Goal: Information Seeking & Learning: Learn about a topic

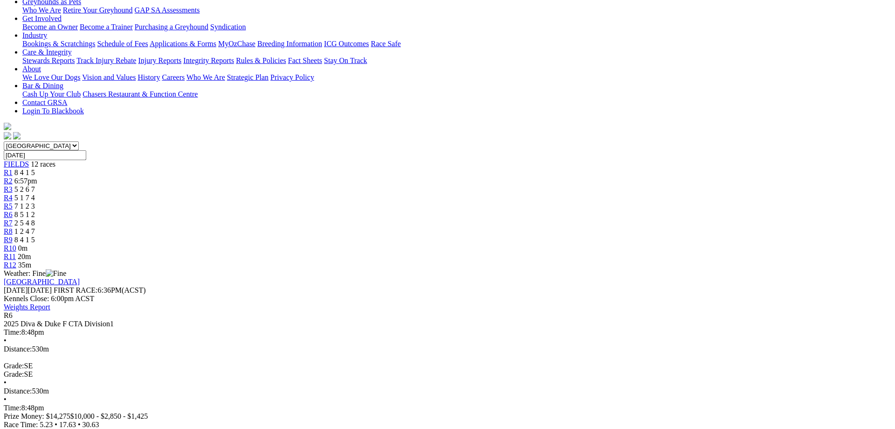
scroll to position [190, 0]
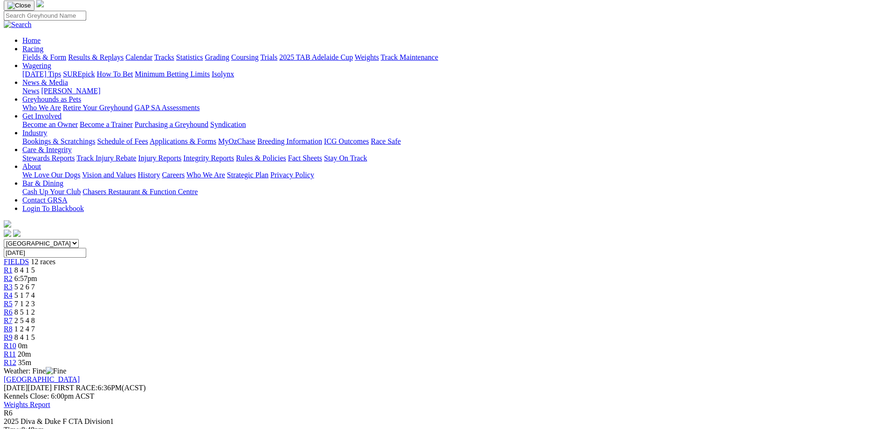
scroll to position [48, 0]
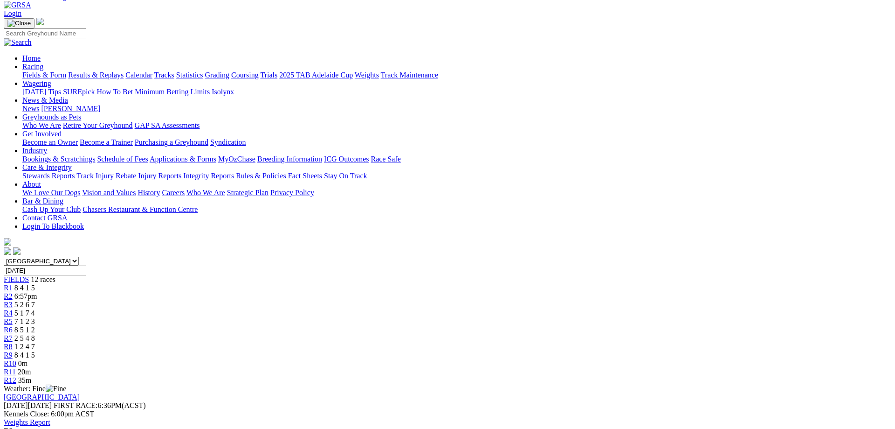
click at [35, 334] on span "2 5 4 8" at bounding box center [24, 338] width 21 height 8
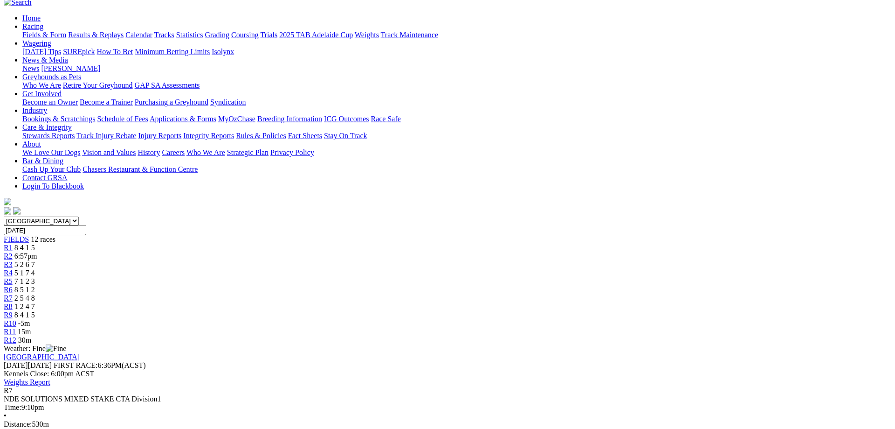
scroll to position [95, 0]
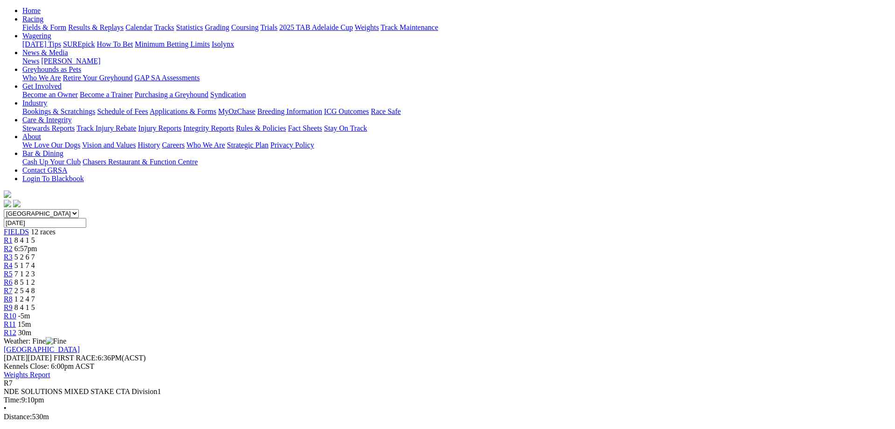
click at [13, 295] on link "R8" at bounding box center [8, 299] width 9 height 8
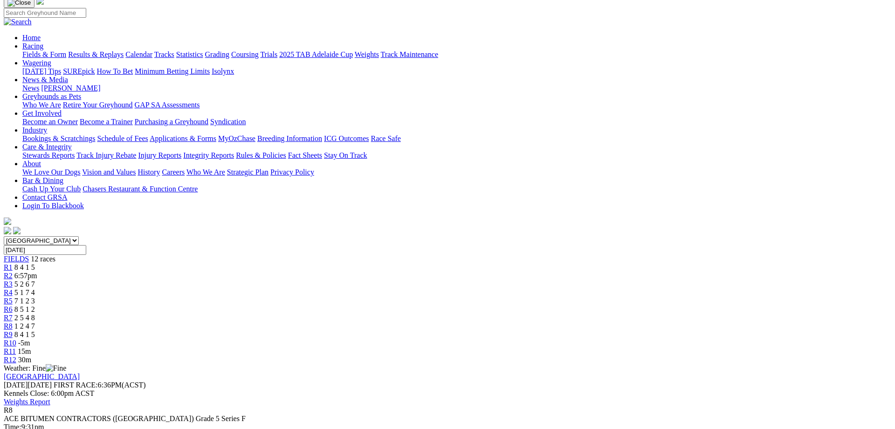
scroll to position [48, 0]
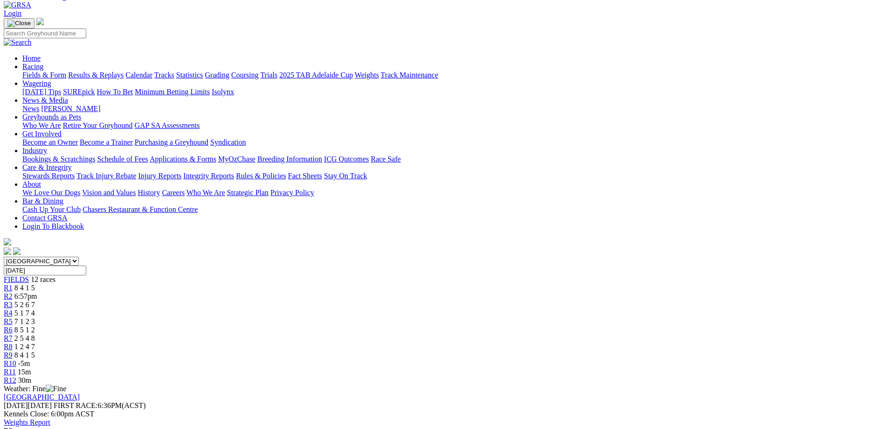
click at [13, 351] on span "R9" at bounding box center [8, 355] width 9 height 8
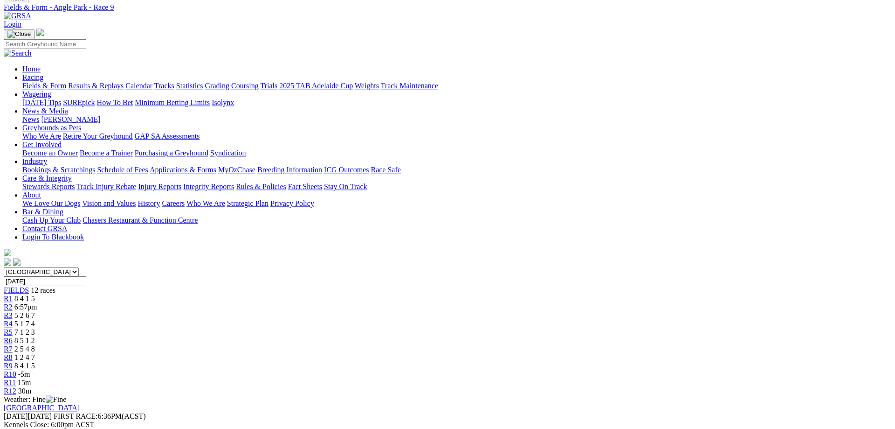
scroll to position [143, 0]
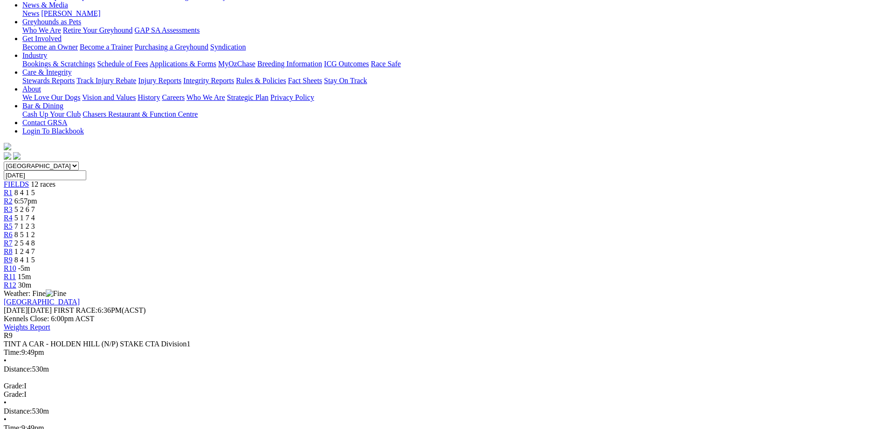
click at [30, 264] on span "-5m" at bounding box center [24, 268] width 12 height 8
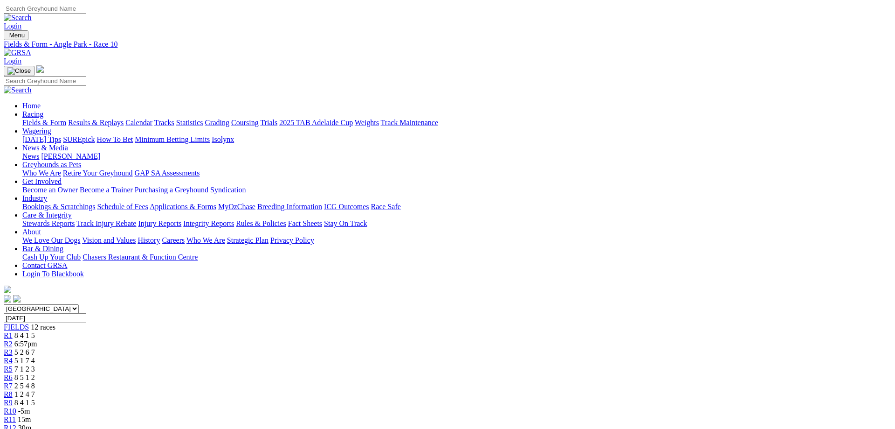
click at [43, 110] on link "Racing" at bounding box center [32, 114] width 21 height 8
click at [35, 398] on span "8 4 1 5" at bounding box center [24, 402] width 21 height 8
click at [35, 373] on span "8 5 1 2" at bounding box center [24, 377] width 21 height 8
click at [43, 110] on link "Racing" at bounding box center [32, 114] width 21 height 8
click at [66, 118] on link "Fields & Form" at bounding box center [44, 122] width 44 height 8
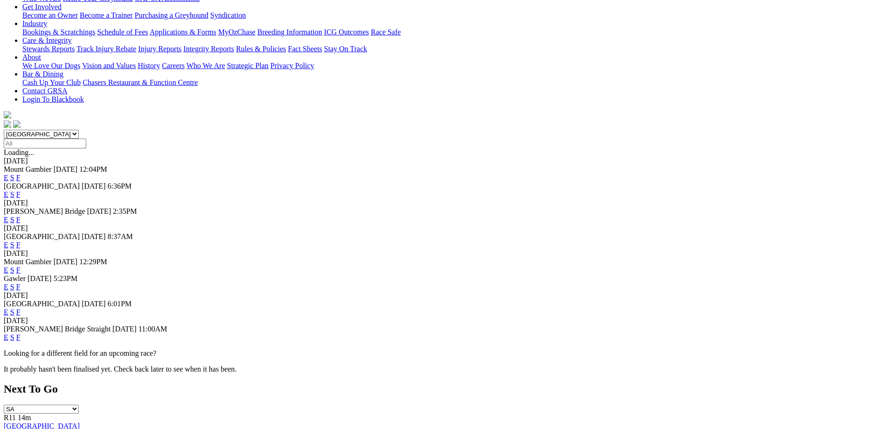
scroll to position [190, 0]
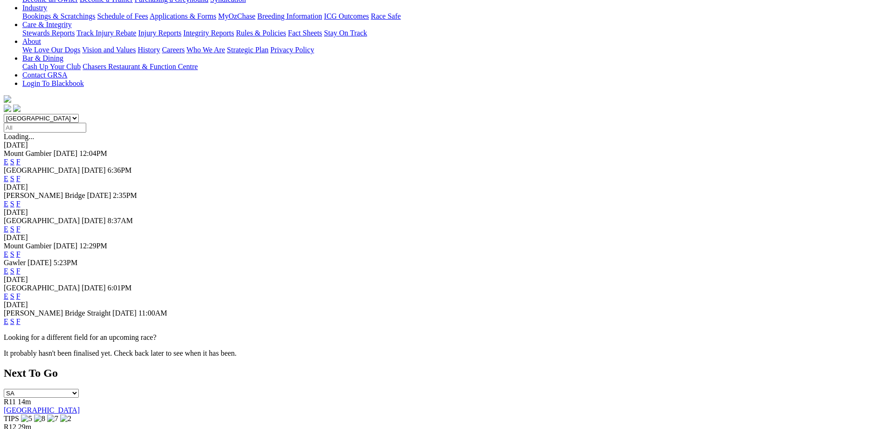
click at [21, 225] on link "F" at bounding box center [18, 229] width 4 height 8
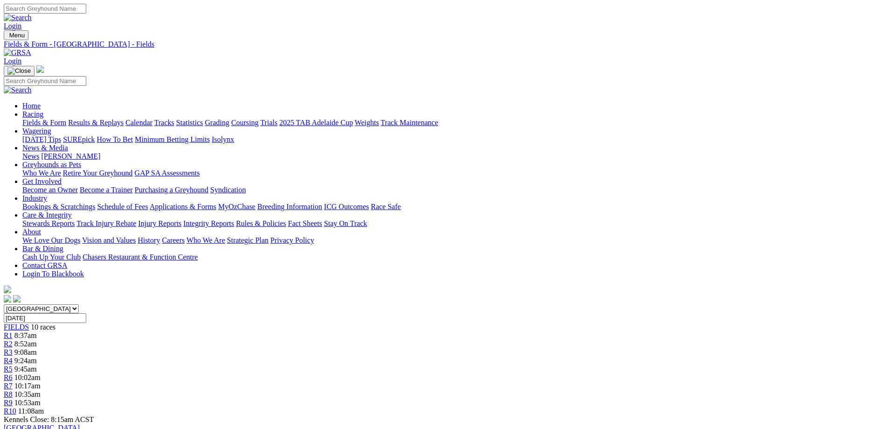
click at [66, 118] on link "Fields & Form" at bounding box center [44, 122] width 44 height 8
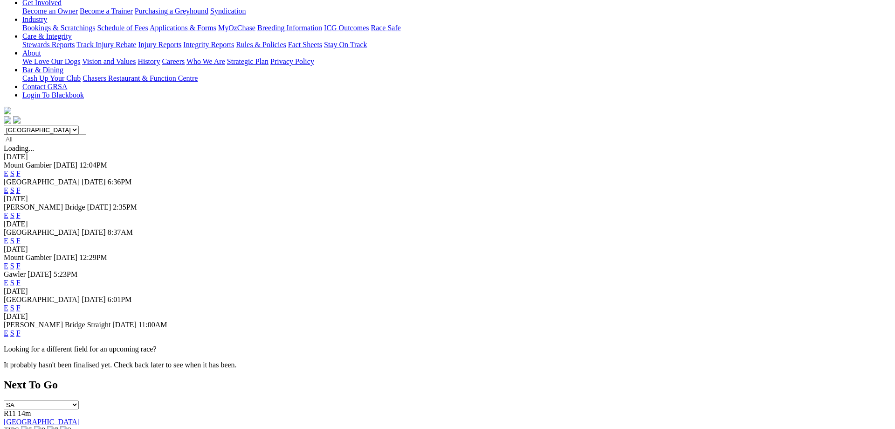
scroll to position [190, 0]
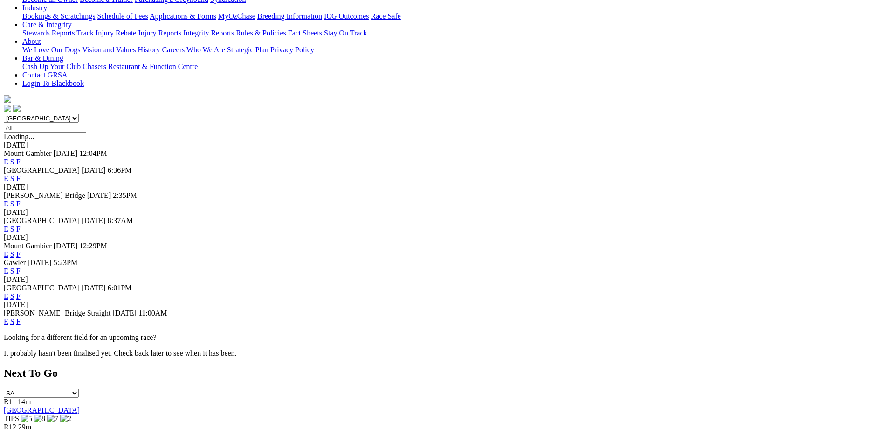
click at [21, 292] on link "F" at bounding box center [18, 296] width 4 height 8
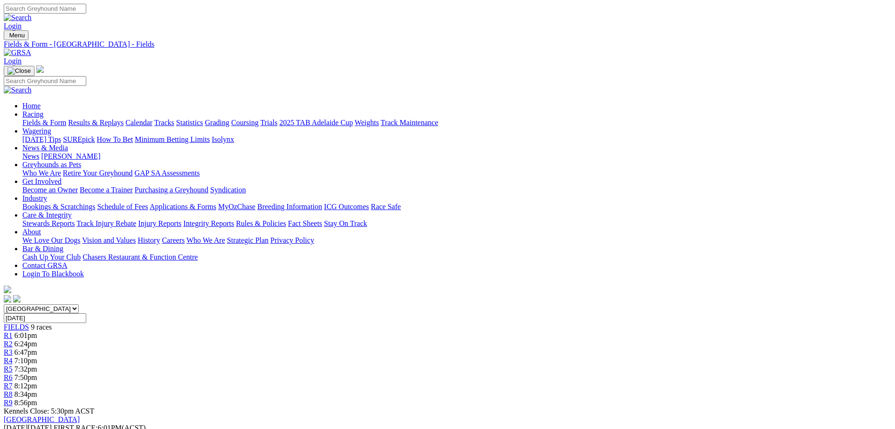
click at [66, 118] on link "Fields & Form" at bounding box center [44, 122] width 44 height 8
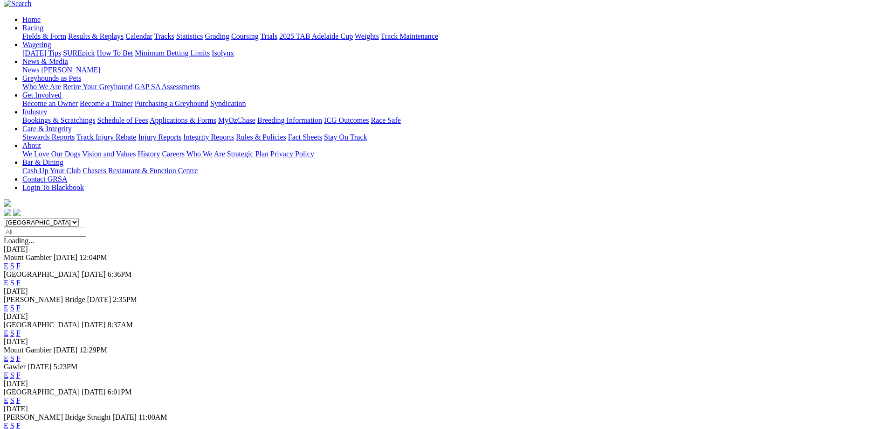
scroll to position [95, 0]
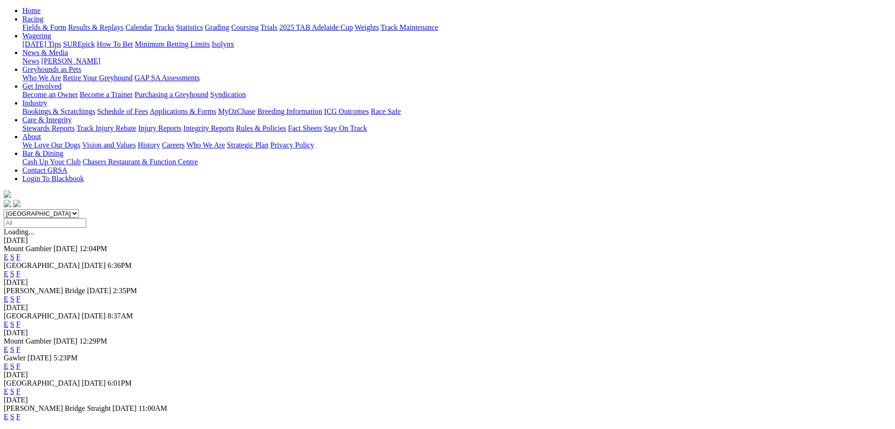
click at [21, 362] on link "F" at bounding box center [18, 366] width 4 height 8
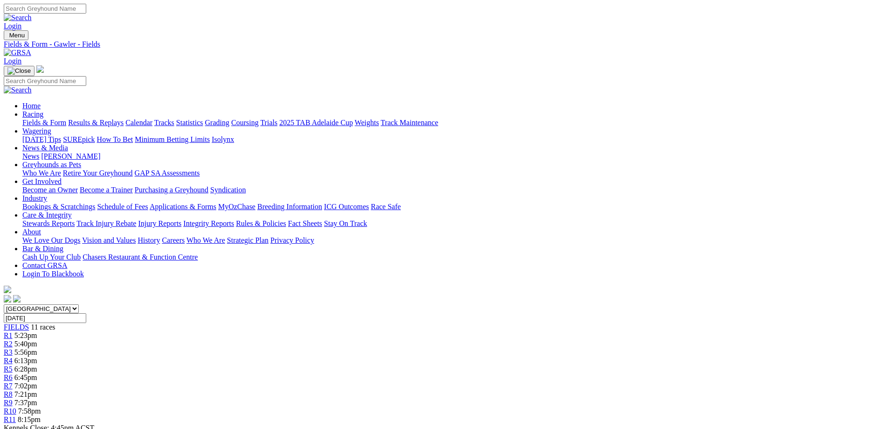
click at [66, 118] on link "Fields & Form" at bounding box center [44, 122] width 44 height 8
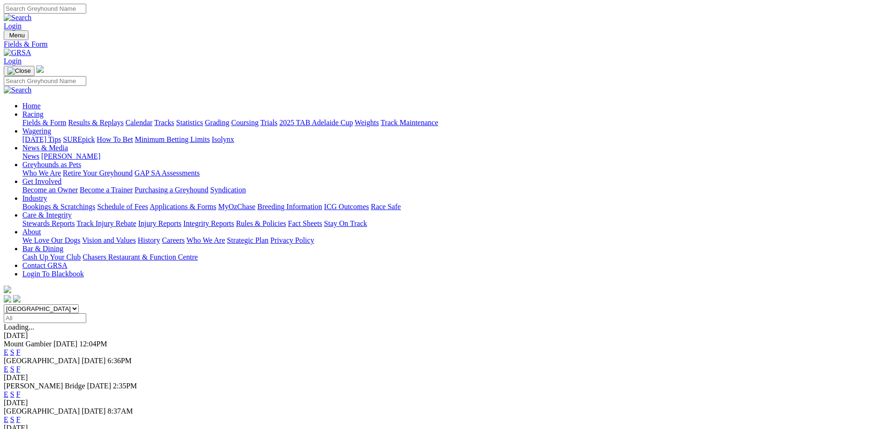
click at [21, 415] on link "F" at bounding box center [18, 419] width 4 height 8
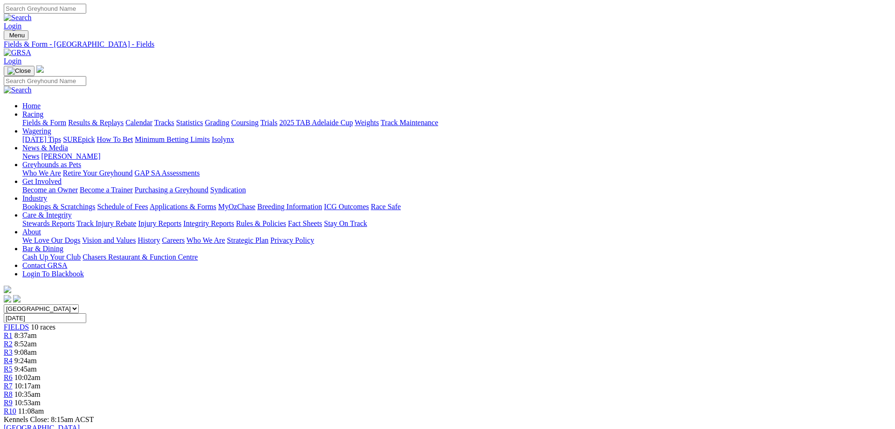
click at [66, 118] on link "Fields & Form" at bounding box center [44, 122] width 44 height 8
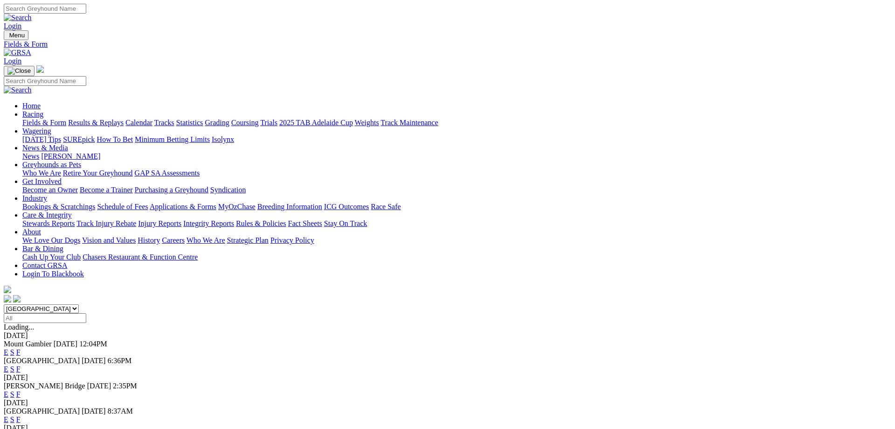
click at [21, 390] on link "F" at bounding box center [18, 394] width 4 height 8
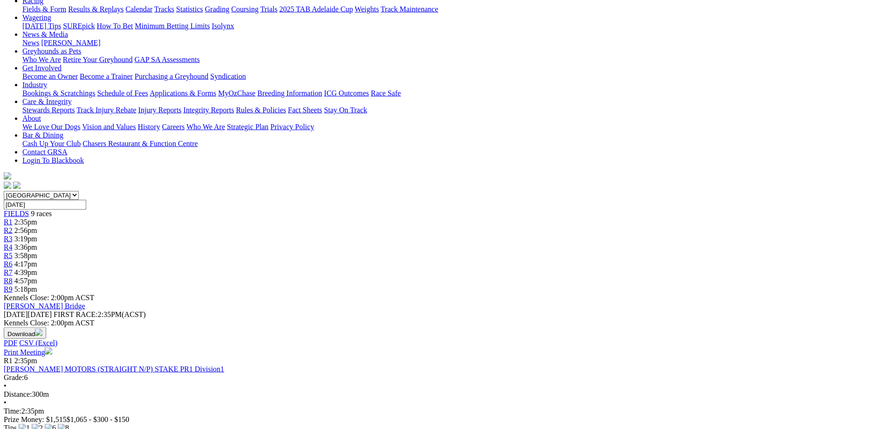
scroll to position [48, 0]
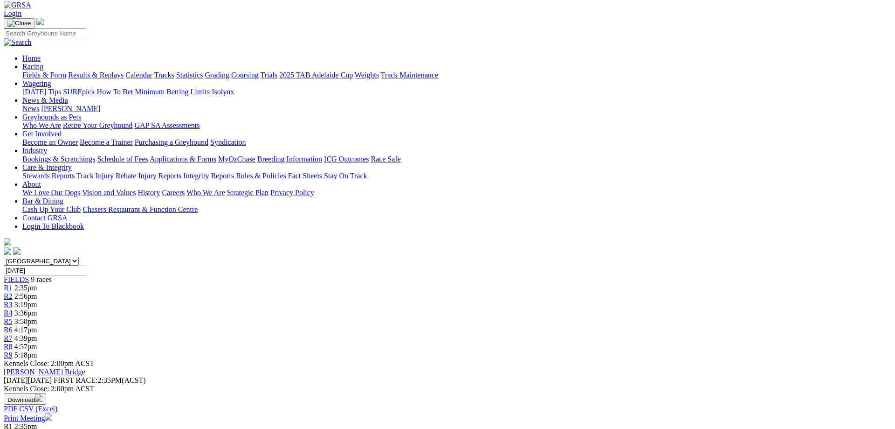
click at [13, 342] on link "R8" at bounding box center [8, 346] width 9 height 8
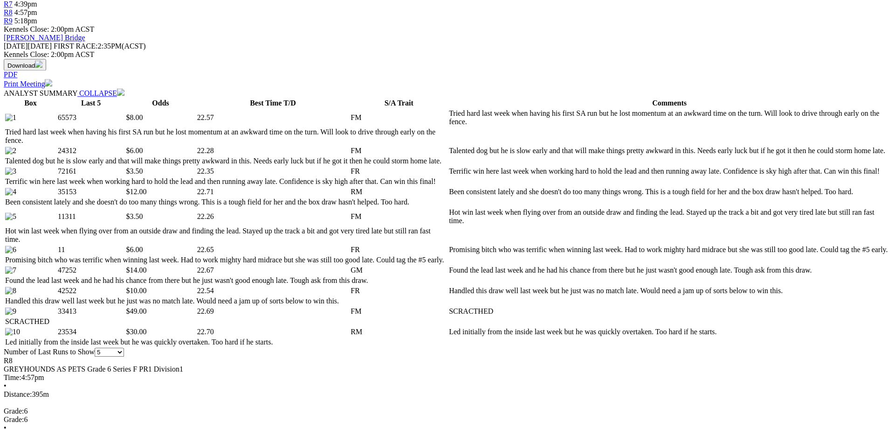
scroll to position [428, 0]
